Goal: Information Seeking & Learning: Learn about a topic

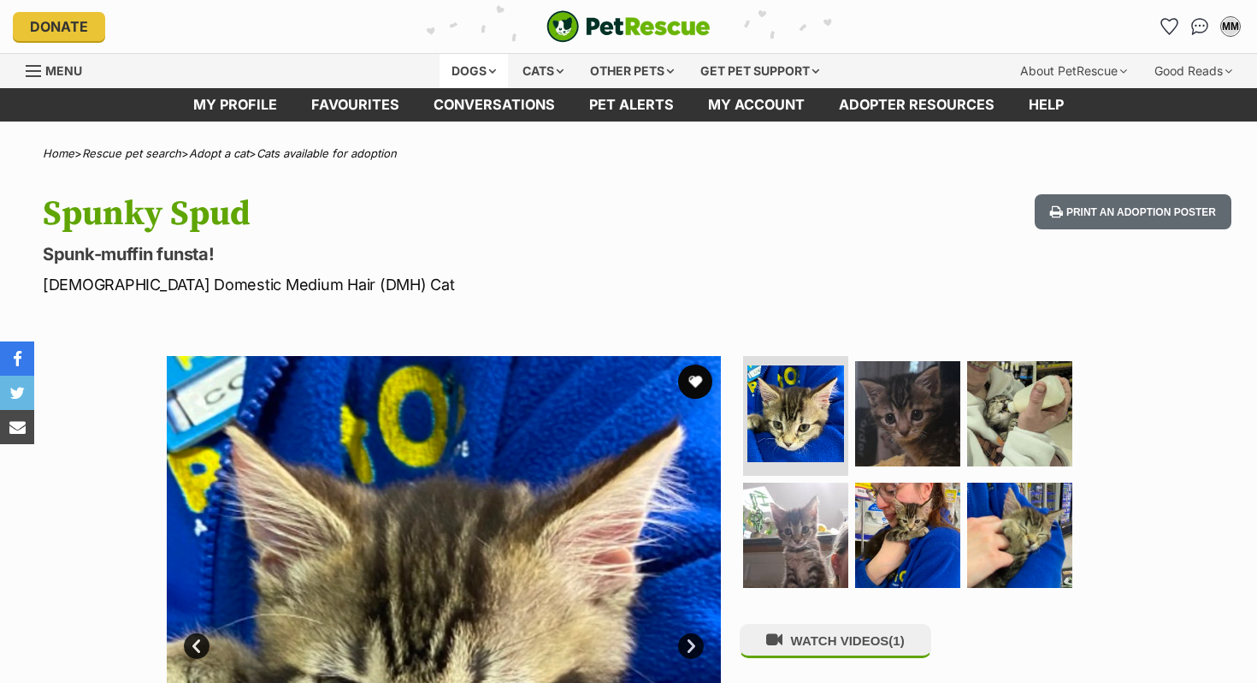
click at [479, 57] on div "Dogs" at bounding box center [474, 71] width 68 height 34
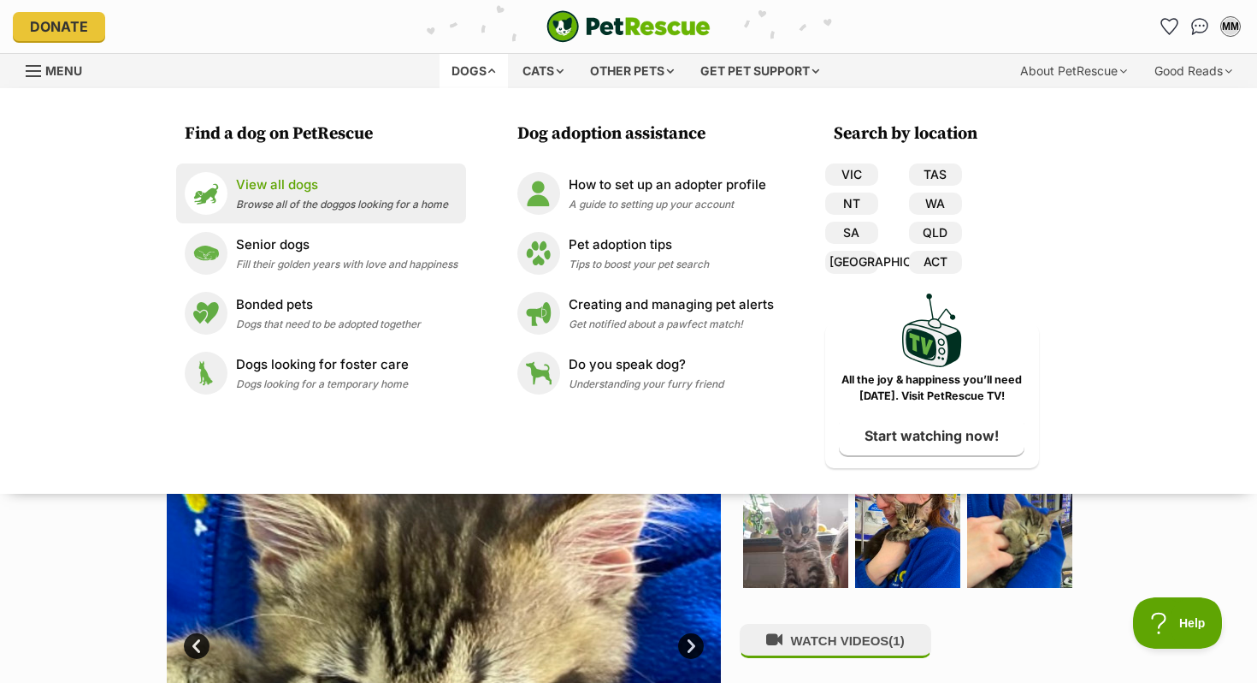
click at [277, 200] on span "Browse all of the doggos looking for a home" at bounding box center [342, 204] width 212 height 13
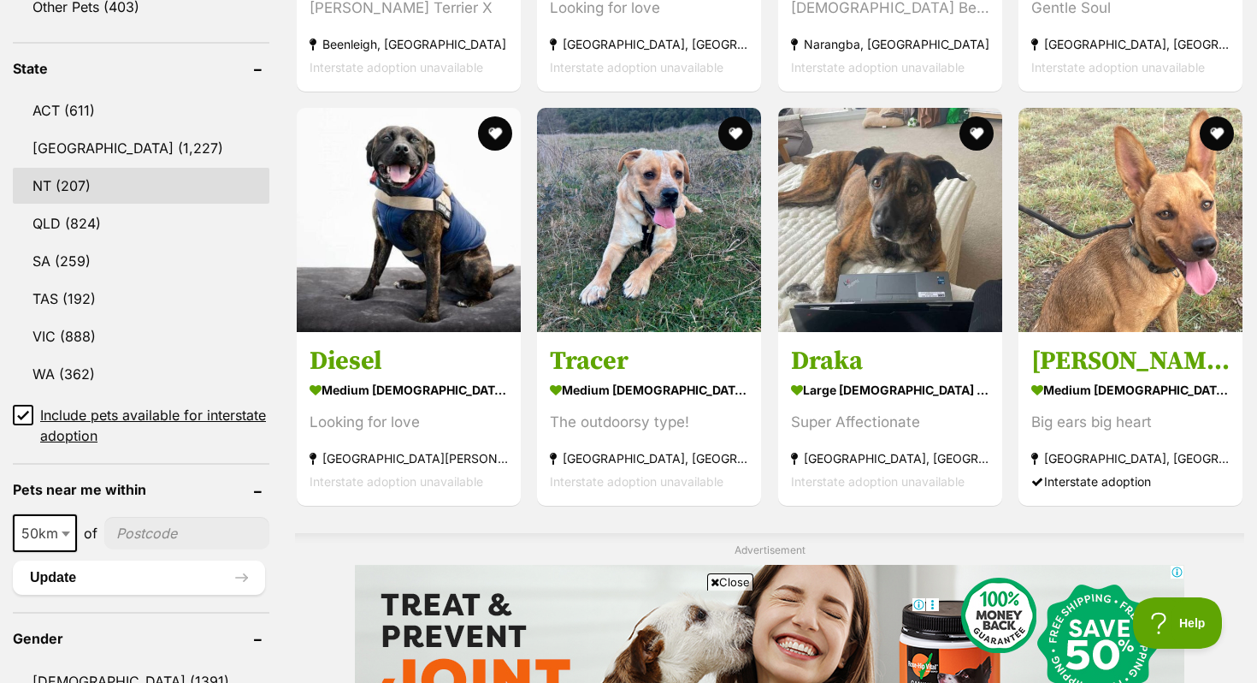
scroll to position [872, 0]
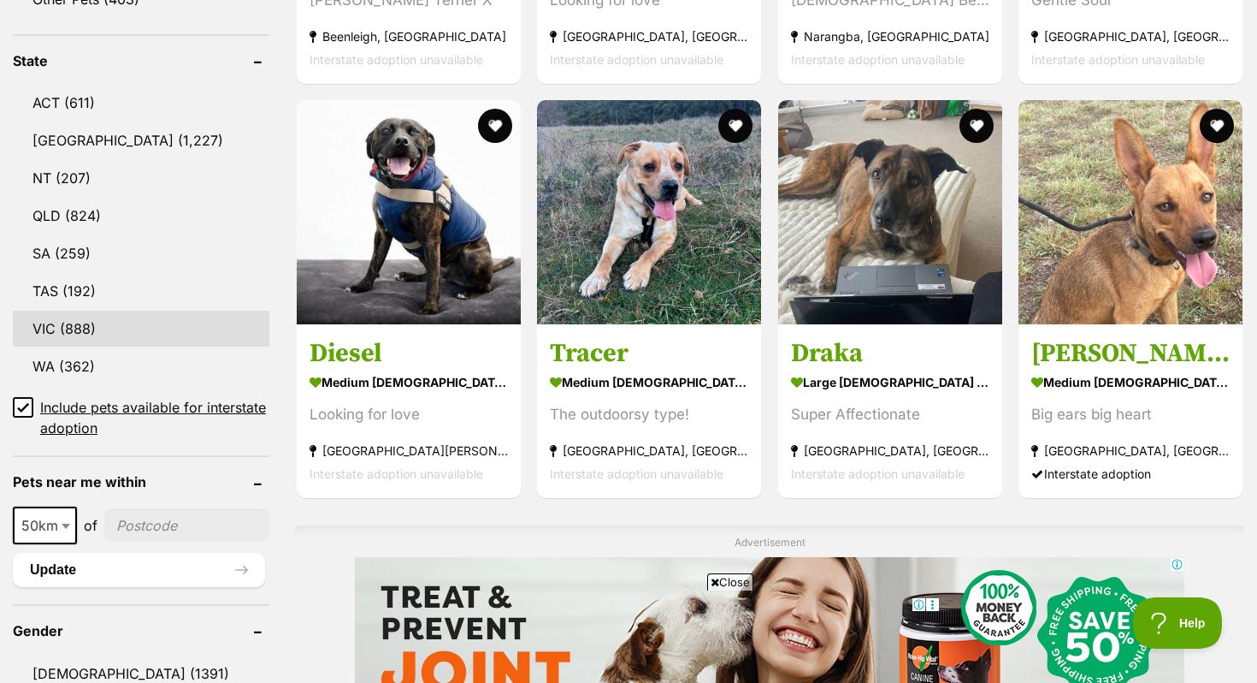
click at [61, 317] on link "VIC (888)" at bounding box center [141, 328] width 257 height 36
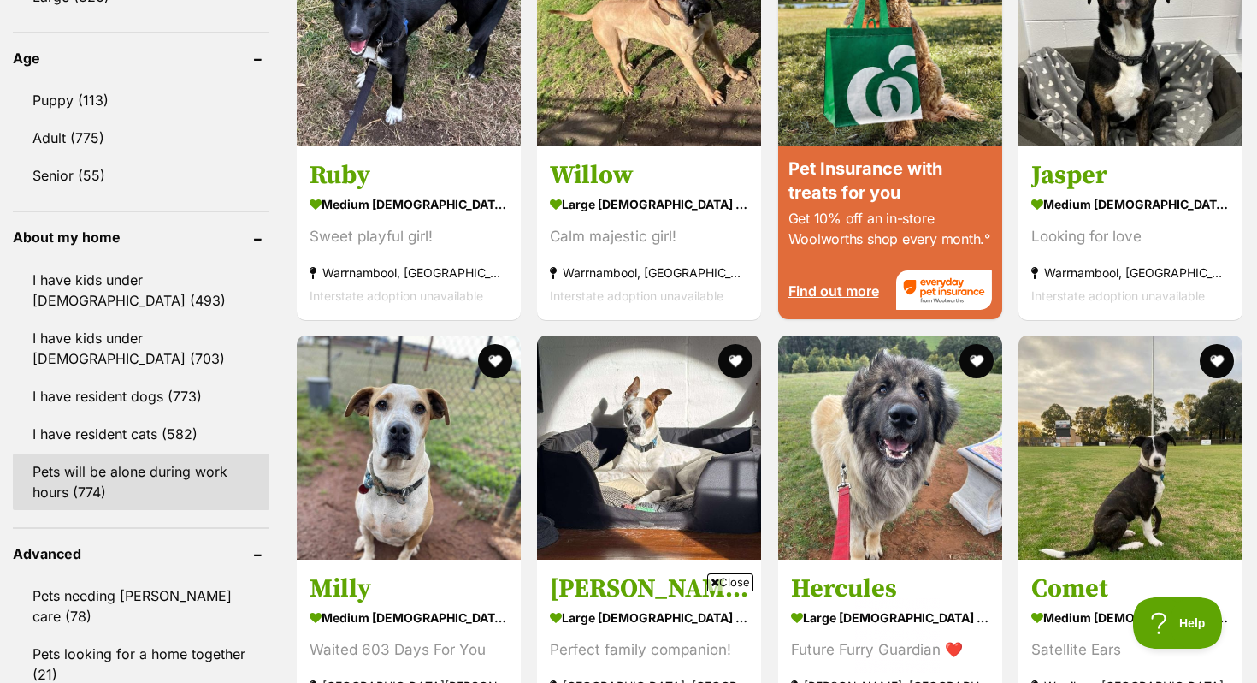
click at [69, 454] on link "Pets will be alone during work hours (774)" at bounding box center [141, 481] width 257 height 56
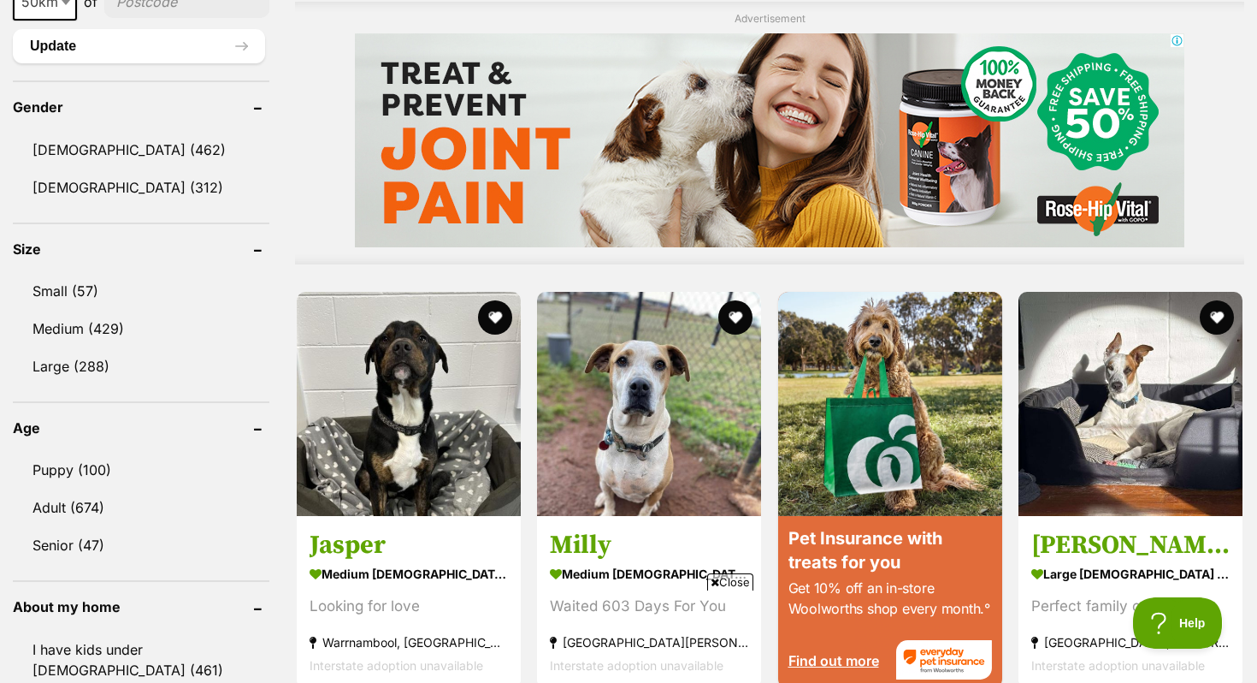
scroll to position [1394, 0]
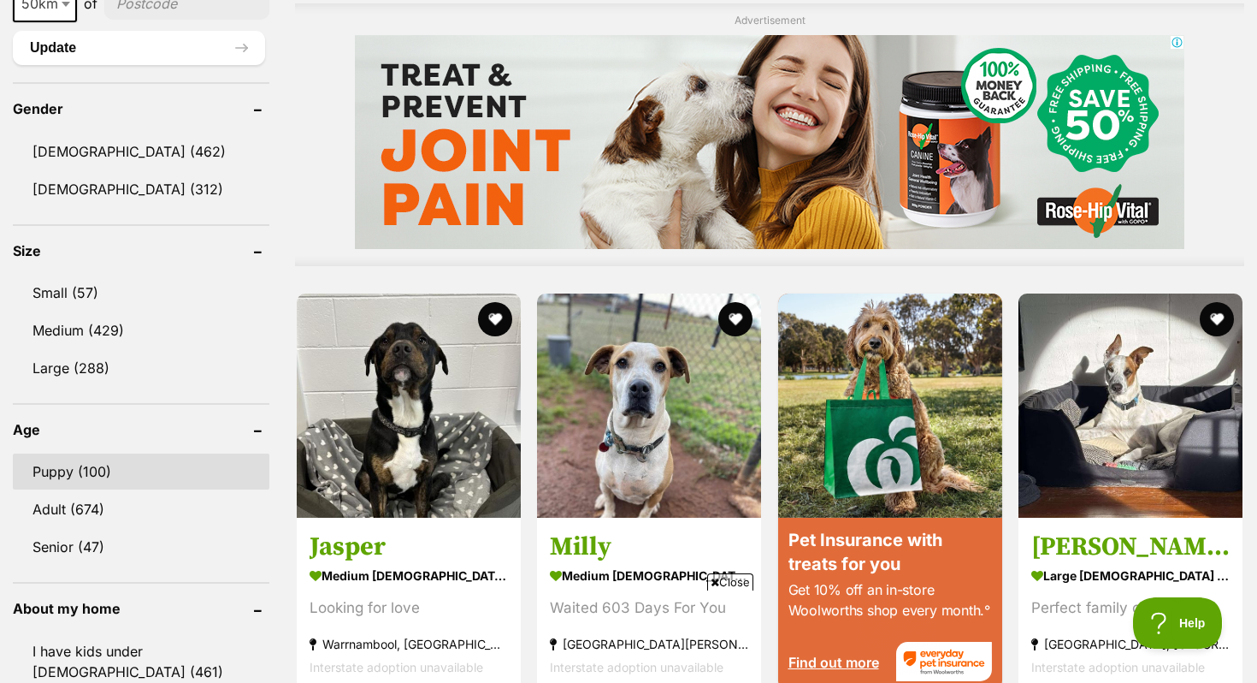
click at [84, 456] on link "Puppy (100)" at bounding box center [141, 471] width 257 height 36
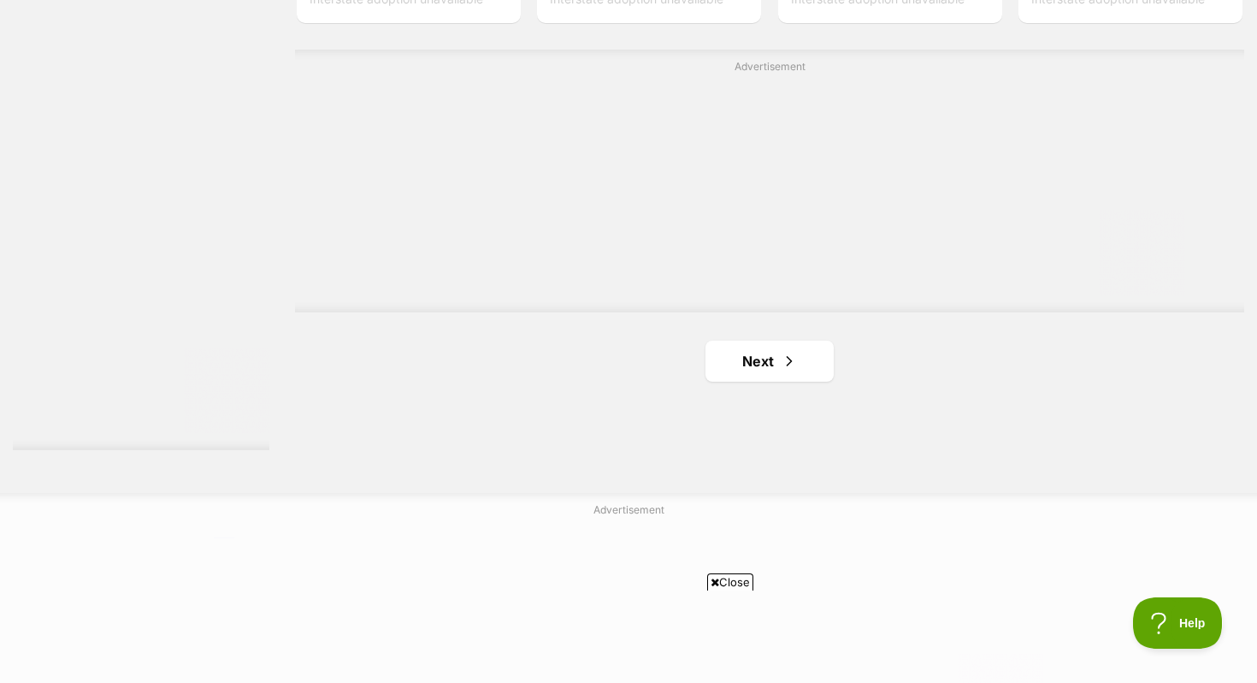
scroll to position [3063, 0]
click at [765, 369] on link "Next" at bounding box center [770, 366] width 128 height 41
